Goal: Check status: Check status

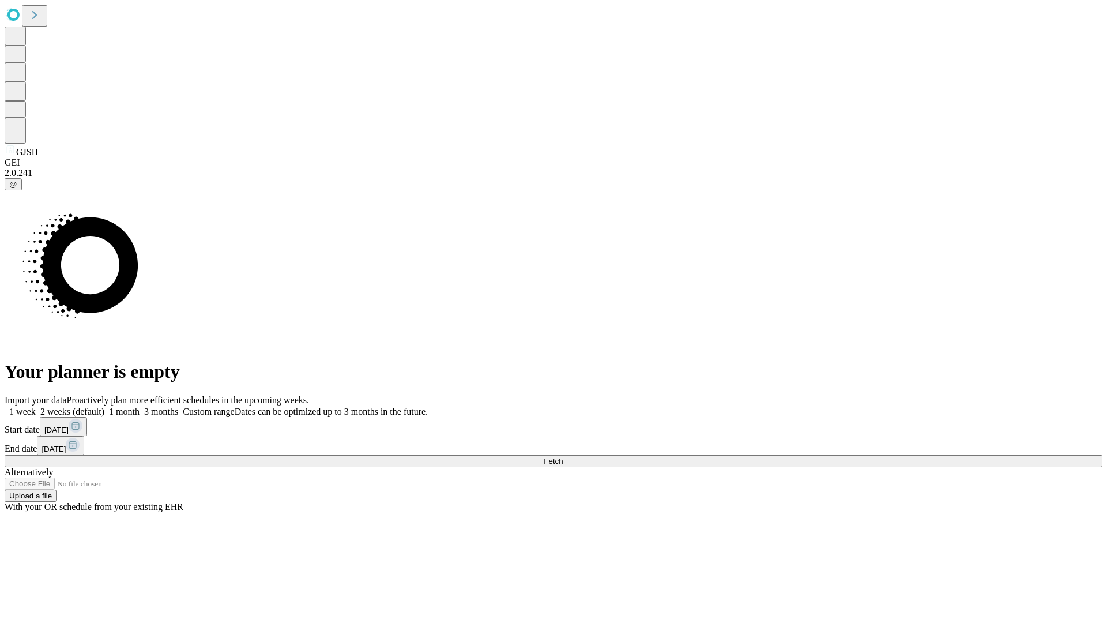
click at [563, 457] on span "Fetch" at bounding box center [553, 461] width 19 height 9
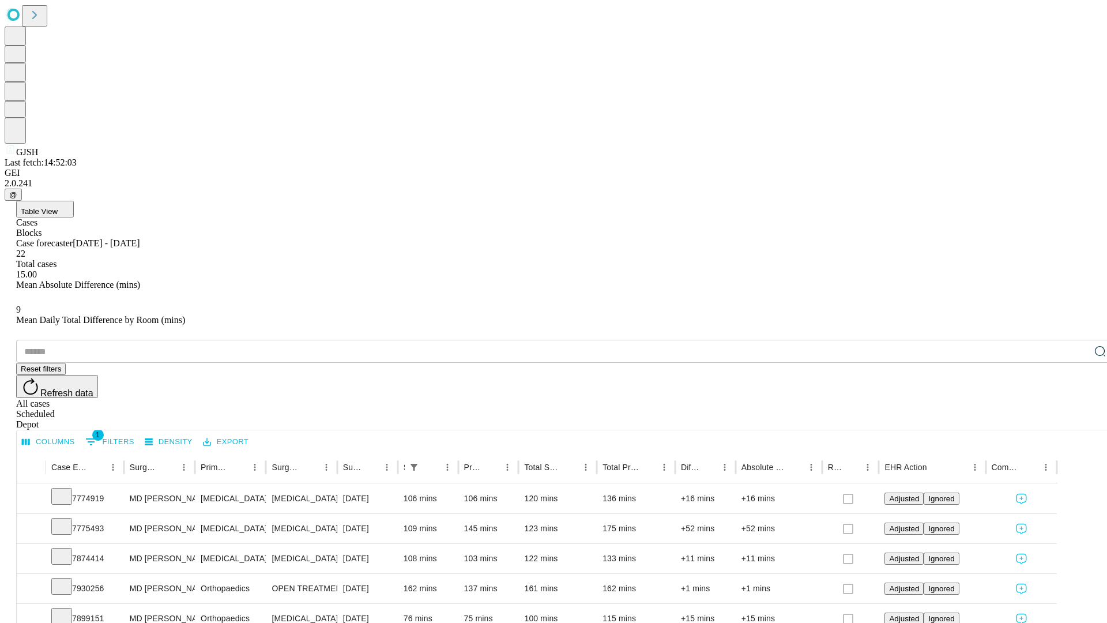
click at [1032, 409] on div "Scheduled" at bounding box center [564, 414] width 1097 height 10
